Goal: Information Seeking & Learning: Learn about a topic

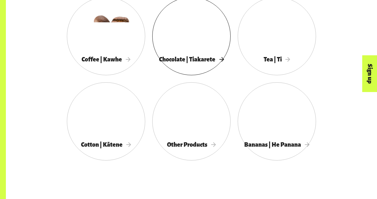
scroll to position [345, 0]
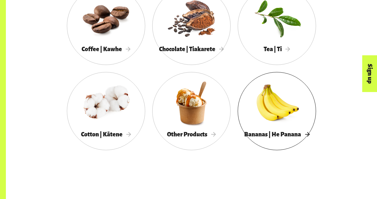
click at [270, 105] on div at bounding box center [277, 103] width 78 height 51
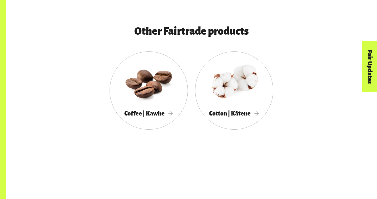
scroll to position [1136, 0]
